Goal: Information Seeking & Learning: Learn about a topic

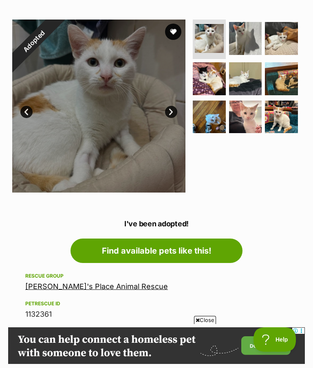
click at [84, 287] on link "[PERSON_NAME]'s Place Animal Rescue" at bounding box center [96, 286] width 142 height 9
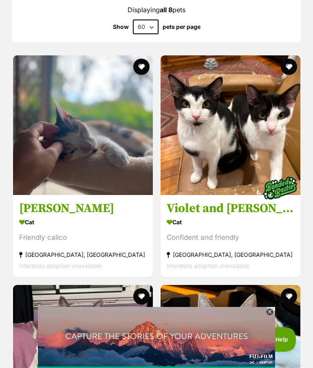
click at [218, 202] on h3 "Violet and [PERSON_NAME]" at bounding box center [229, 208] width 127 height 15
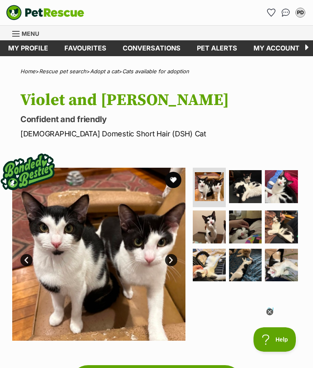
click at [89, 49] on link "Favourites" at bounding box center [85, 48] width 58 height 16
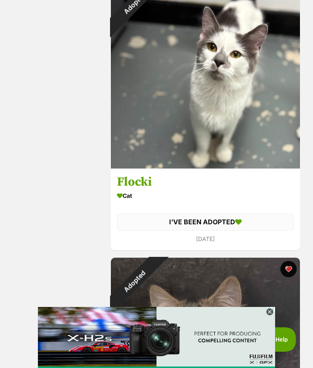
scroll to position [1316, 0]
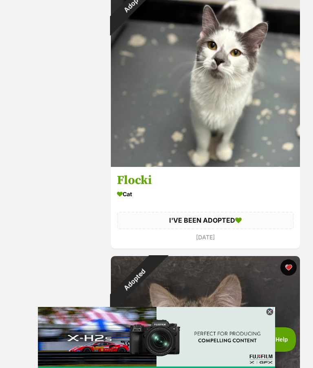
click at [143, 181] on h3 "Flocki" at bounding box center [205, 180] width 177 height 15
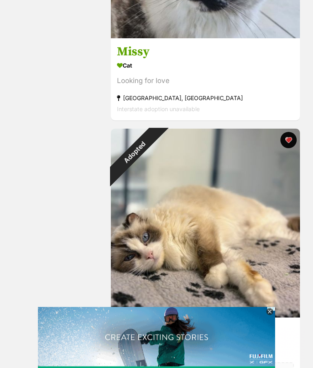
scroll to position [3592, 0]
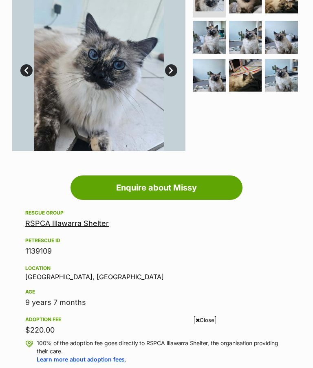
scroll to position [200, 0]
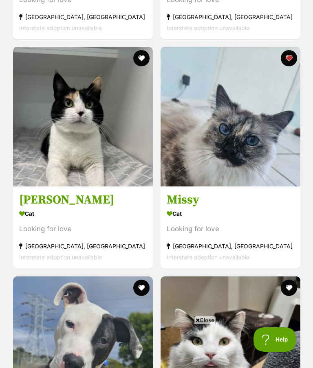
scroll to position [2822, 0]
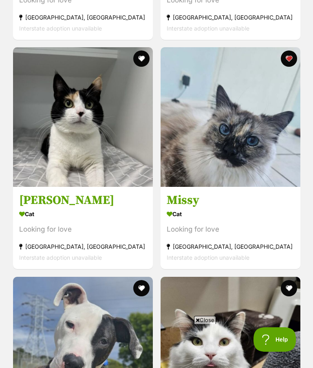
click at [35, 193] on h3 "Tam" at bounding box center [82, 200] width 127 height 15
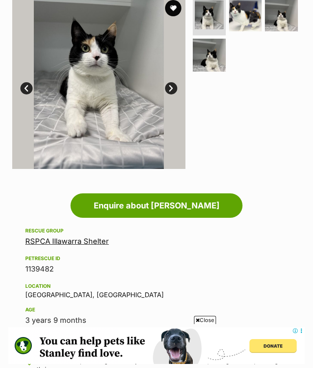
scroll to position [31, 0]
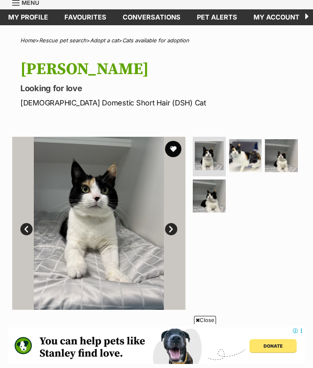
click at [247, 161] on img at bounding box center [245, 155] width 33 height 33
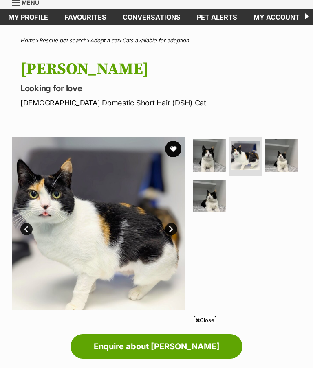
click at [283, 158] on img at bounding box center [281, 155] width 33 height 33
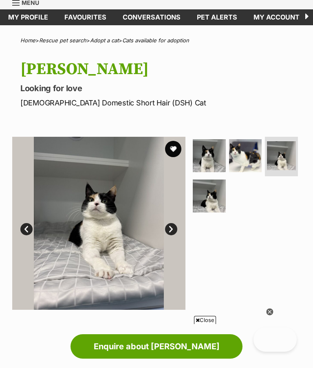
click at [207, 207] on img at bounding box center [209, 196] width 33 height 33
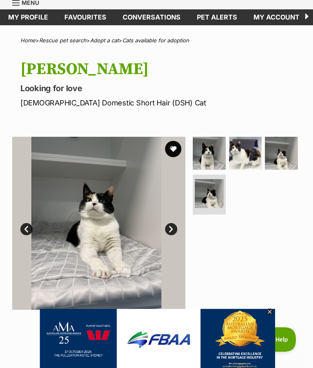
scroll to position [0, 0]
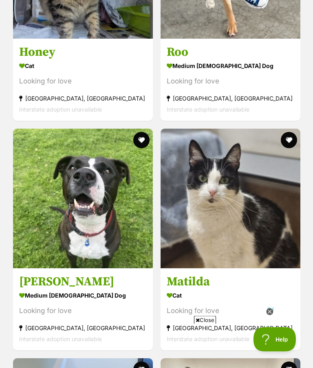
scroll to position [988, 0]
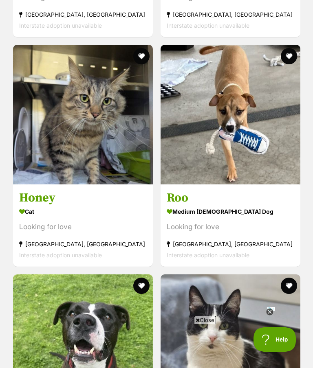
click at [42, 190] on h3 "Honey" at bounding box center [82, 197] width 127 height 15
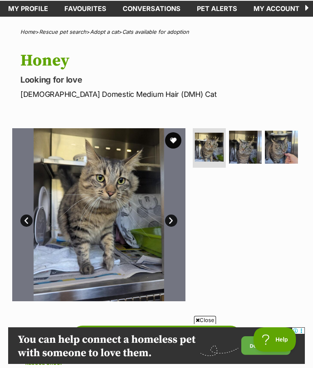
scroll to position [38, 0]
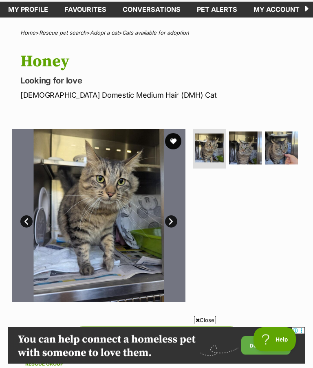
click at [175, 220] on link "Next" at bounding box center [171, 222] width 12 height 12
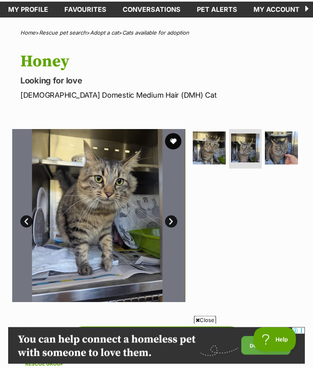
scroll to position [39, 0]
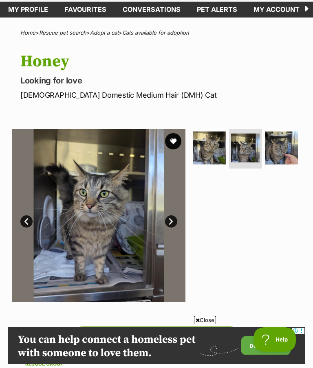
click at [176, 223] on link "Next" at bounding box center [171, 221] width 12 height 12
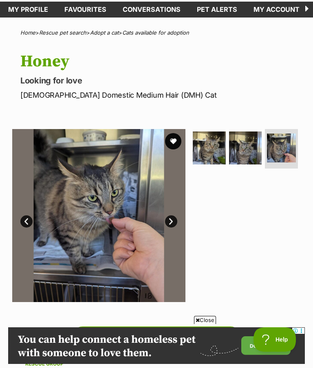
scroll to position [0, 0]
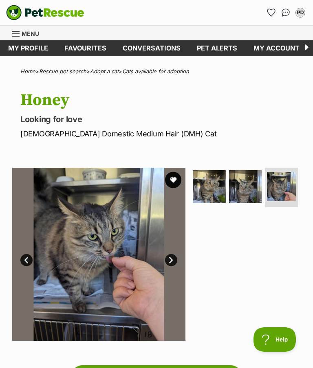
click at [28, 32] on span "Menu" at bounding box center [31, 33] width 18 height 7
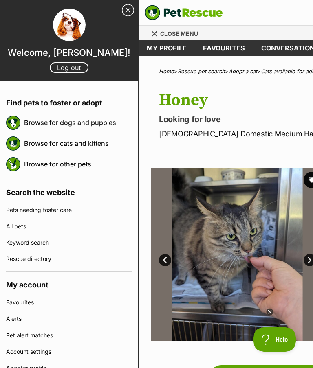
click at [79, 140] on link "Browse for cats and kittens" at bounding box center [78, 143] width 108 height 17
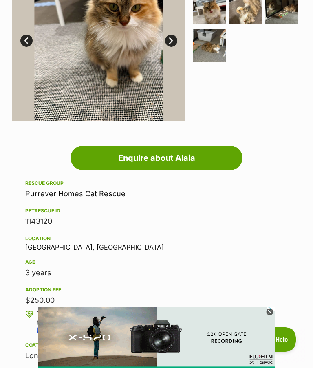
scroll to position [112, 0]
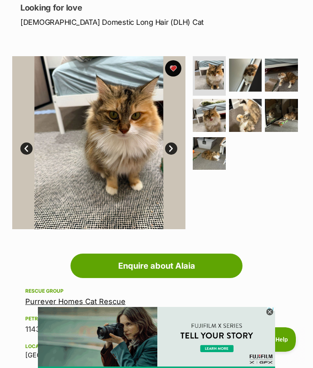
click at [176, 150] on link "Next" at bounding box center [171, 148] width 12 height 12
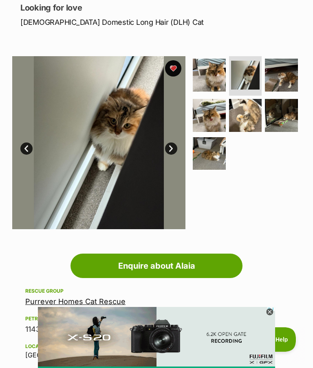
scroll to position [0, 0]
click at [176, 147] on link "Next" at bounding box center [171, 148] width 12 height 12
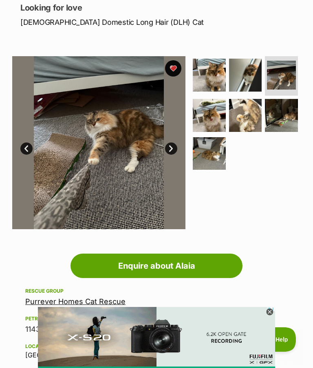
click at [168, 149] on link "Next" at bounding box center [171, 148] width 12 height 12
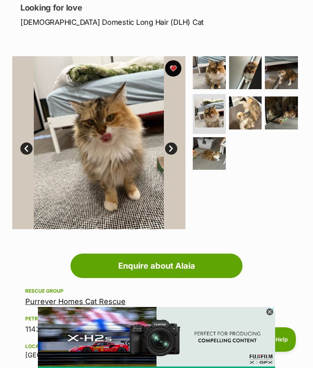
click at [170, 151] on link "Next" at bounding box center [171, 148] width 12 height 12
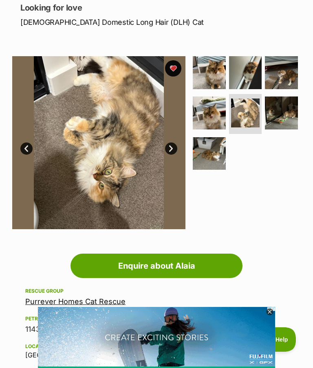
click at [171, 152] on link "Next" at bounding box center [171, 148] width 12 height 12
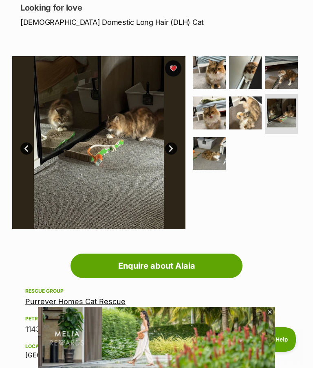
click at [174, 151] on link "Next" at bounding box center [171, 148] width 12 height 12
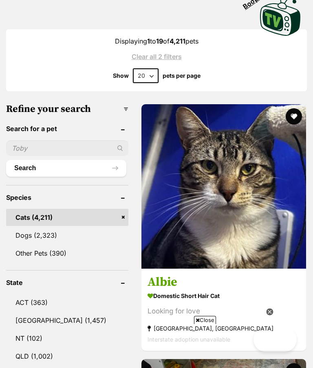
click at [47, 146] on input "text" at bounding box center [67, 147] width 122 height 15
type input "Kora"
click at [58, 168] on button "Search" at bounding box center [66, 168] width 120 height 16
